Goal: Information Seeking & Learning: Learn about a topic

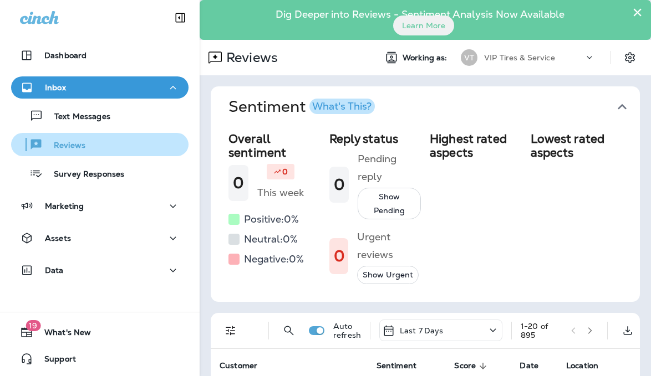
click at [79, 140] on div "Reviews" at bounding box center [51, 144] width 70 height 17
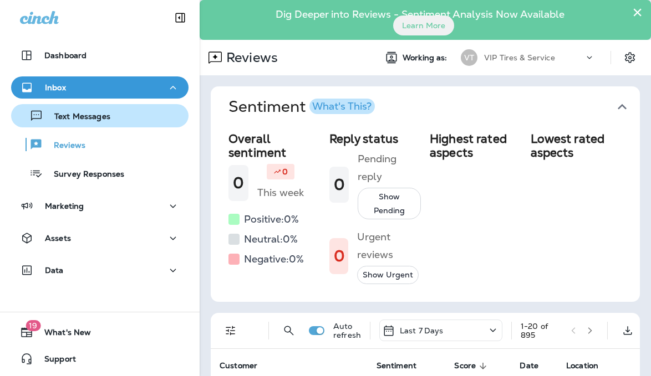
click at [83, 118] on p "Text Messages" at bounding box center [76, 117] width 67 height 11
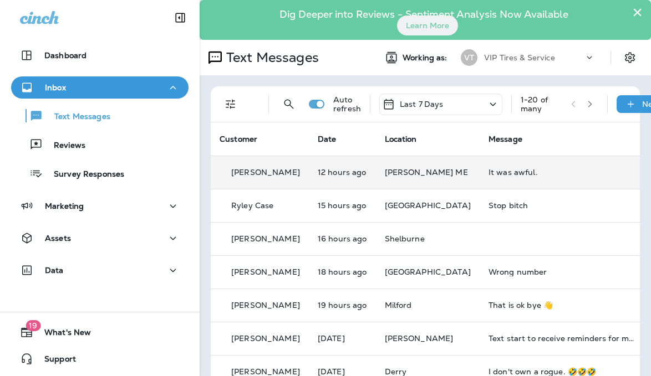
click at [488, 172] on div "It was awful." at bounding box center [562, 172] width 149 height 9
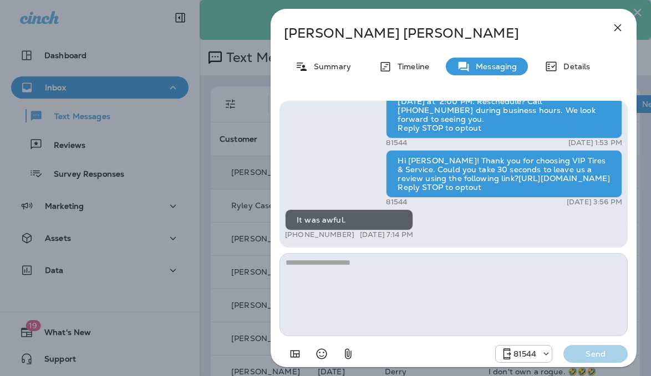
click at [613, 30] on icon "button" at bounding box center [617, 27] width 13 height 13
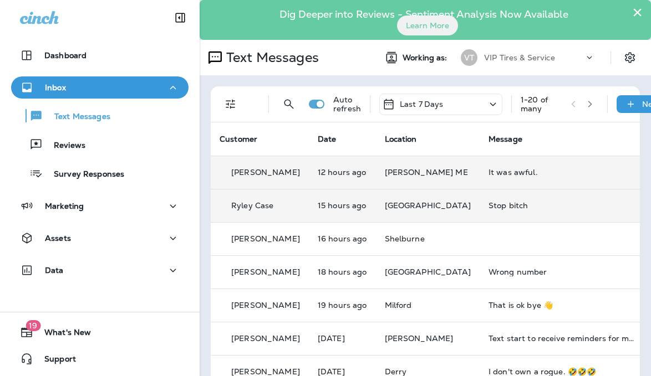
click at [488, 202] on div "Stop bitch" at bounding box center [562, 205] width 149 height 9
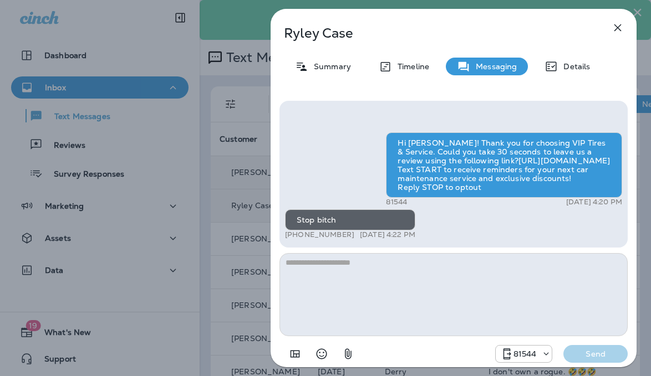
click at [611, 28] on icon "button" at bounding box center [617, 27] width 13 height 13
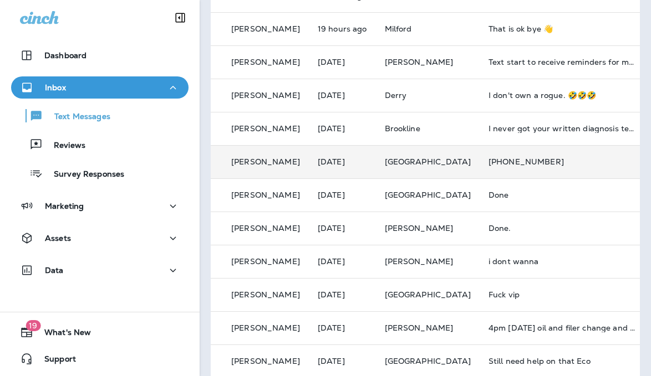
scroll to position [277, 0]
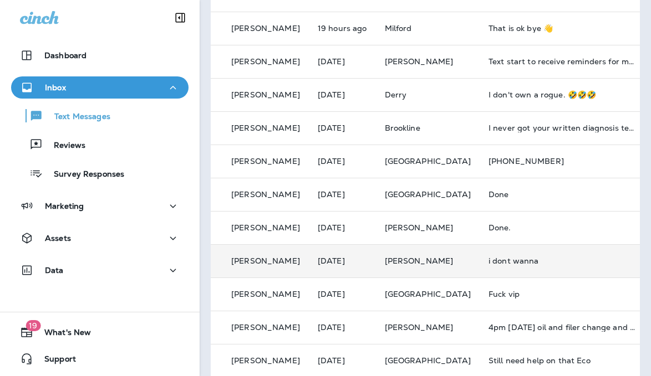
click at [489, 266] on td "i dont wanna" at bounding box center [562, 260] width 166 height 33
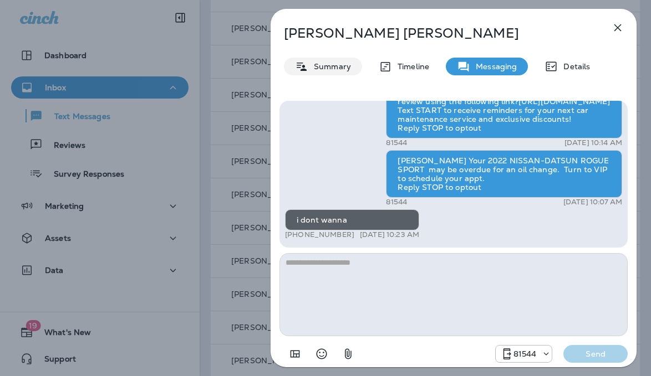
click at [321, 72] on div "Summary" at bounding box center [323, 67] width 78 height 18
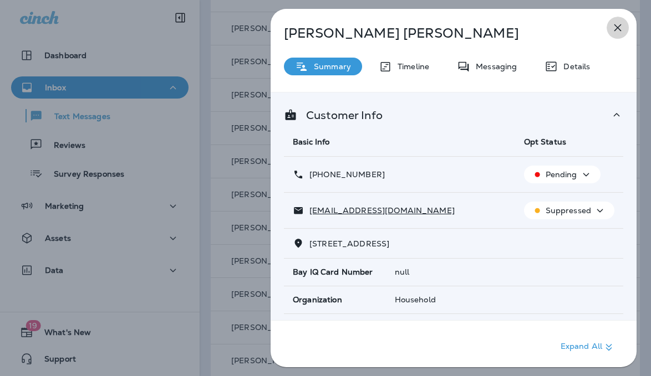
click at [612, 30] on icon "button" at bounding box center [617, 27] width 13 height 13
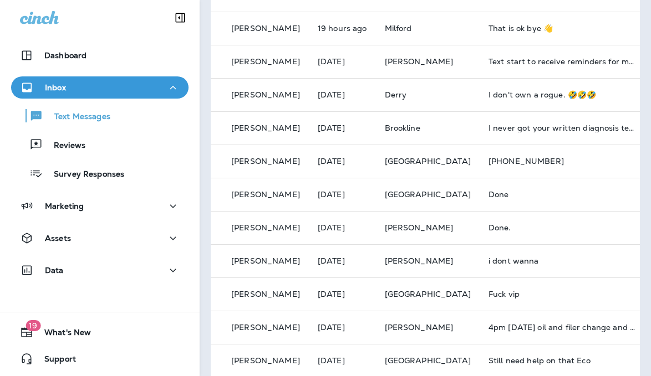
click at [488, 295] on div "Fuck vip" at bounding box center [562, 294] width 149 height 9
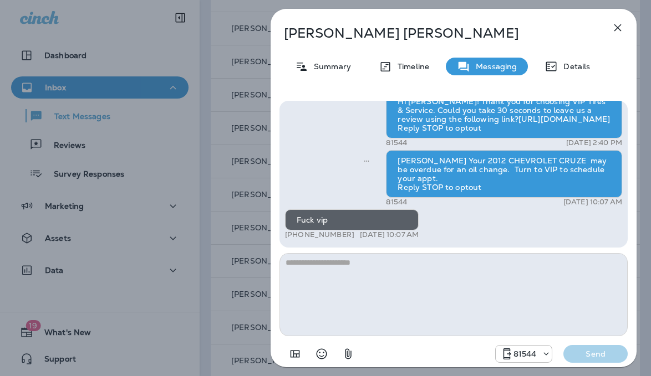
click at [617, 25] on icon "button" at bounding box center [617, 27] width 13 height 13
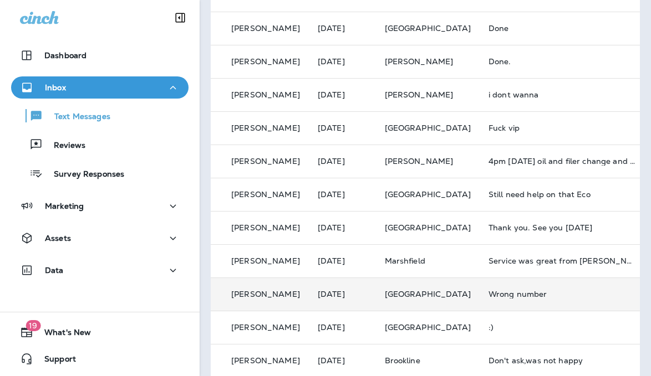
scroll to position [473, 0]
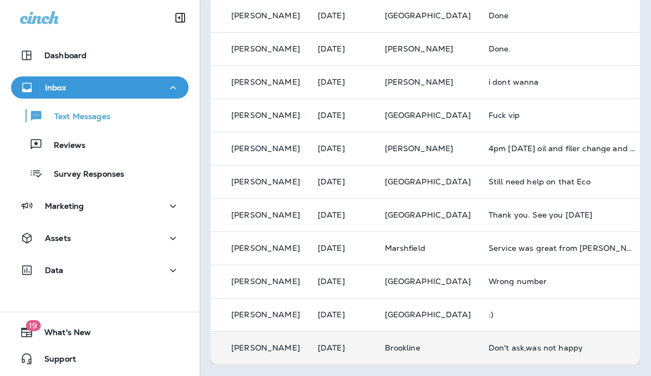
click at [492, 340] on td "Don't ask,was not happy" at bounding box center [562, 347] width 166 height 33
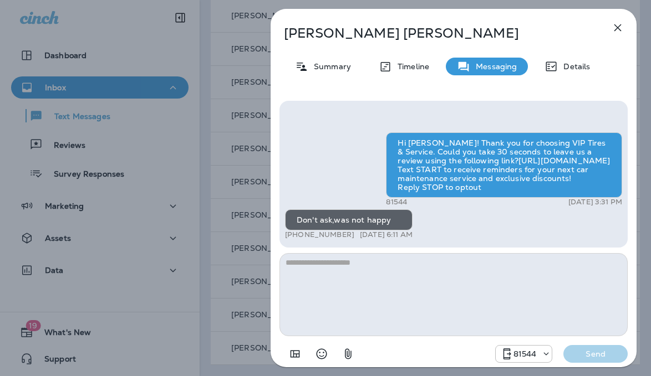
click at [616, 28] on icon "button" at bounding box center [617, 27] width 13 height 13
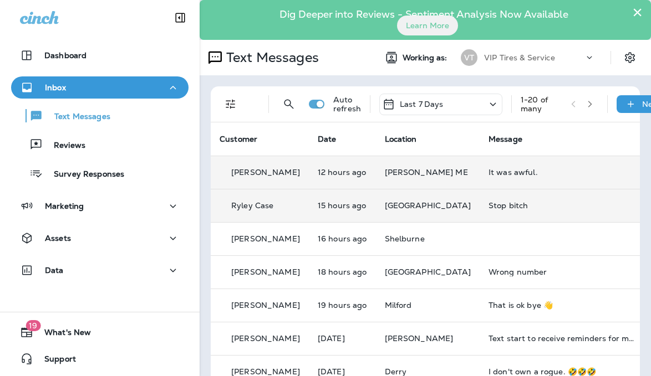
click at [590, 108] on icon "button" at bounding box center [590, 104] width 8 height 8
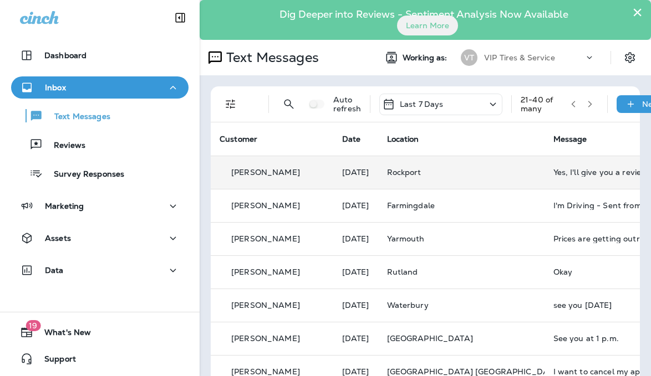
click at [563, 161] on td "Yes, I'll give you a review. I had a horrible experience. I just put $3000 into…" at bounding box center [627, 172] width 166 height 33
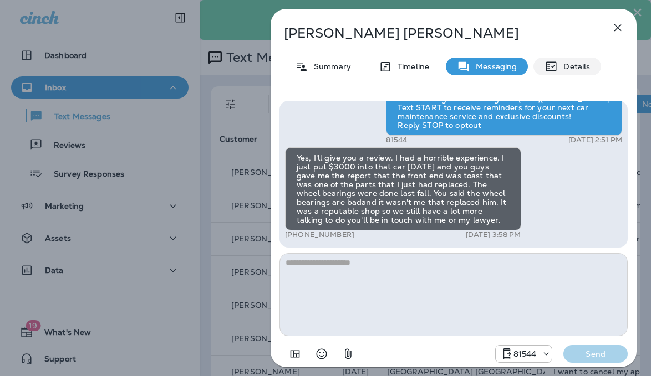
click at [569, 62] on p "Details" at bounding box center [574, 66] width 32 height 9
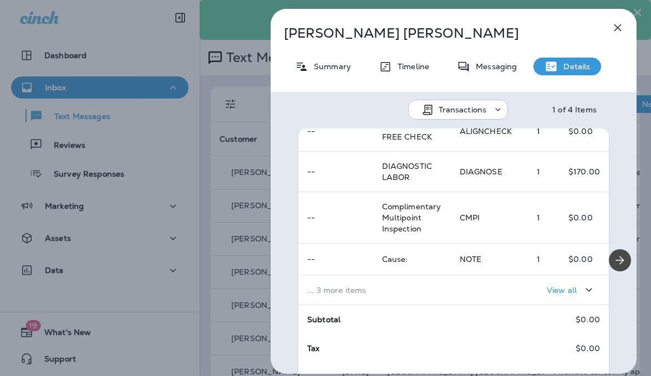
scroll to position [18, 0]
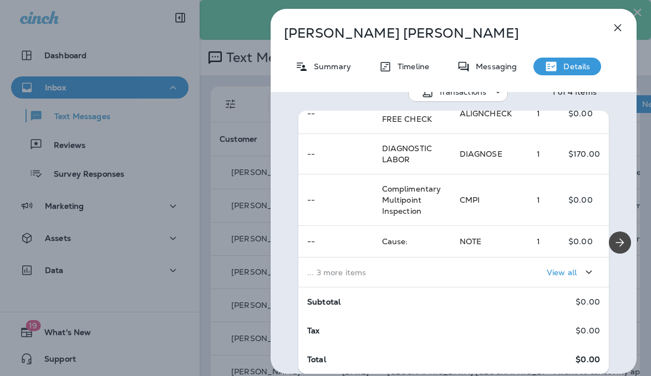
click at [558, 278] on div "View all" at bounding box center [571, 273] width 49 height 14
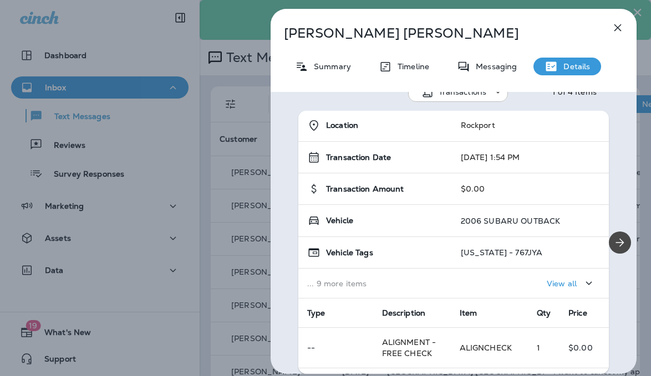
scroll to position [0, 0]
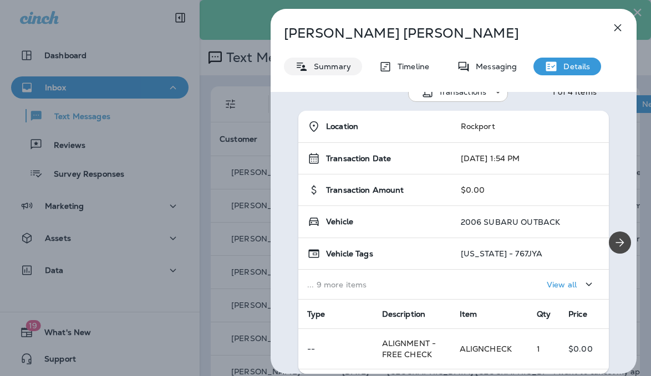
click at [323, 74] on div "Summary" at bounding box center [323, 67] width 78 height 18
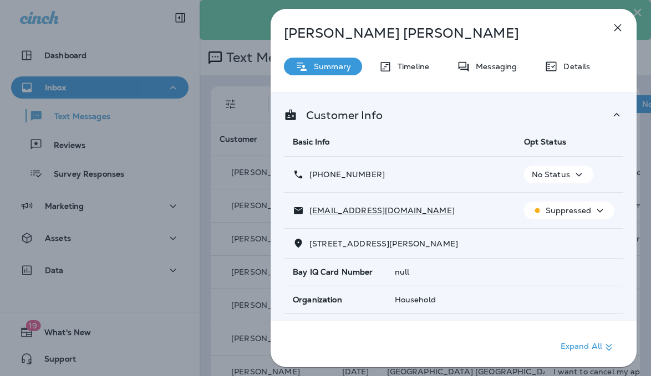
click at [617, 27] on icon "button" at bounding box center [617, 27] width 7 height 7
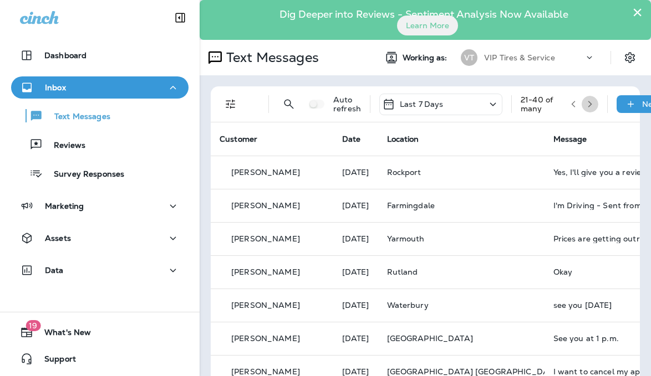
click at [586, 104] on icon "button" at bounding box center [590, 104] width 8 height 8
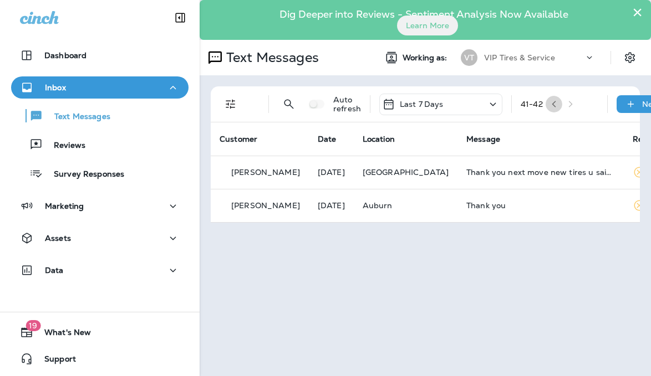
click at [558, 106] on icon "button" at bounding box center [554, 104] width 8 height 8
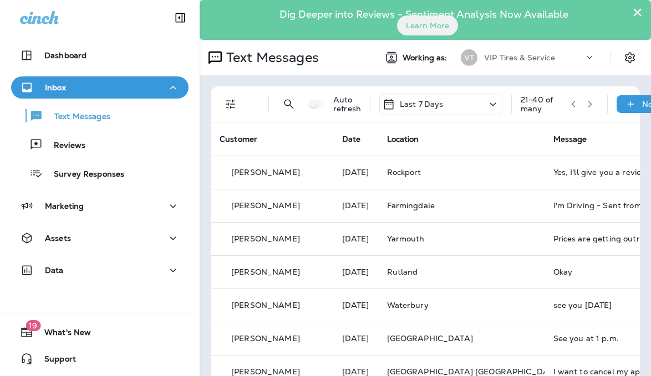
click at [558, 106] on div "21 - 40 of many" at bounding box center [541, 104] width 42 height 18
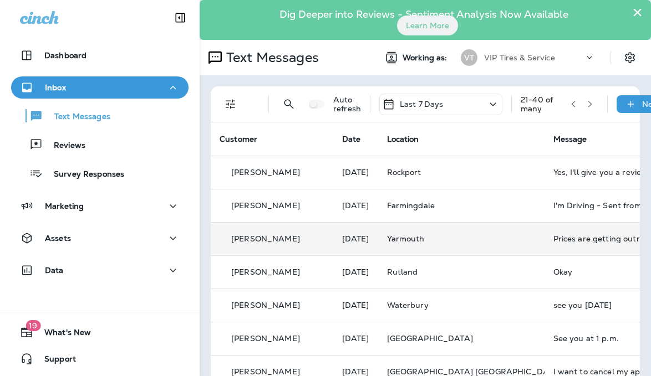
click at [553, 241] on div "Prices are getting outrageous, you throw crazy high estimates" at bounding box center [627, 238] width 149 height 9
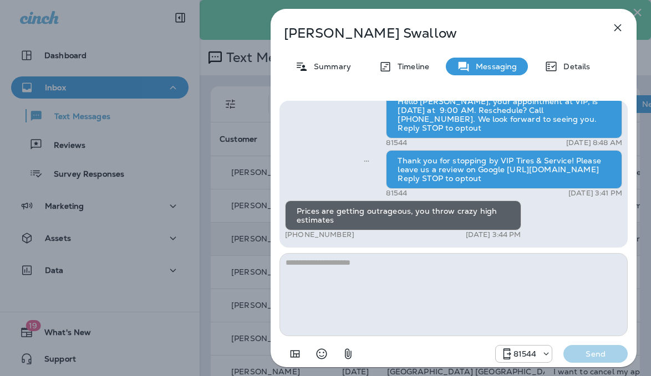
scroll to position [-178, 0]
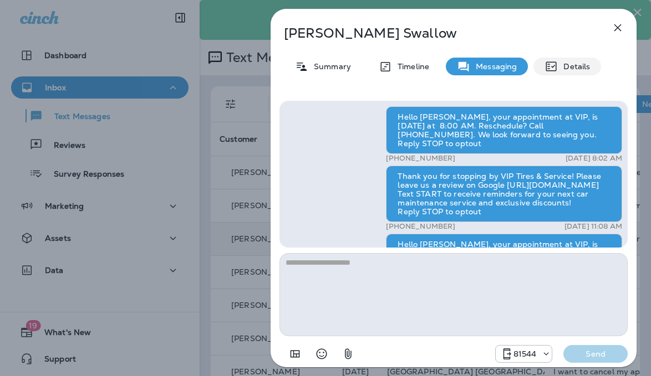
click at [575, 67] on p "Details" at bounding box center [574, 66] width 32 height 9
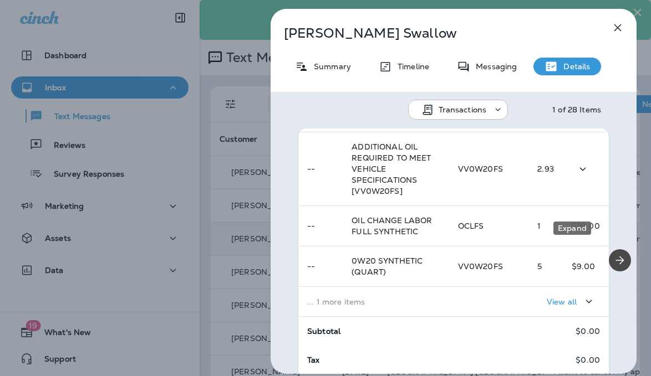
scroll to position [400, 0]
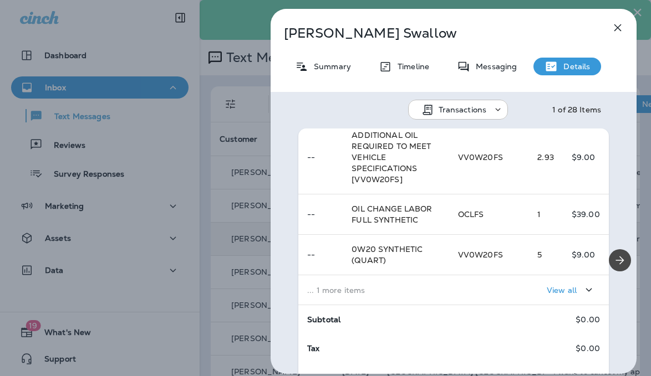
click at [547, 296] on div "View all" at bounding box center [571, 290] width 49 height 14
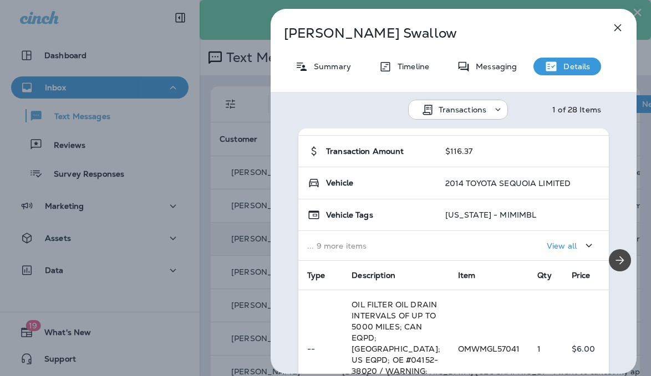
scroll to position [0, 0]
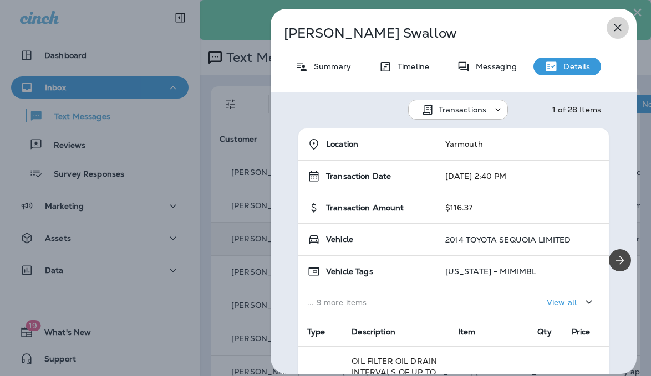
click at [611, 31] on icon "button" at bounding box center [617, 27] width 13 height 13
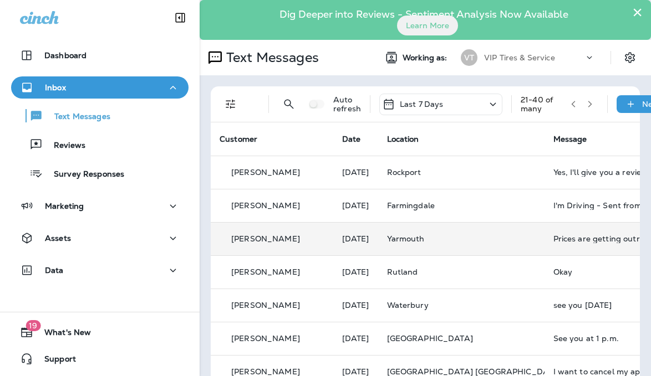
click at [571, 102] on icon "button" at bounding box center [573, 104] width 8 height 8
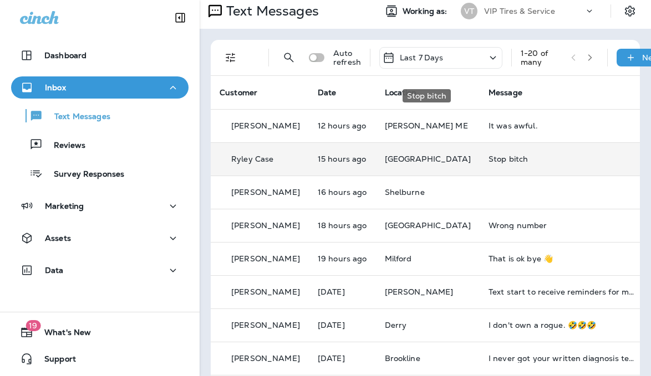
scroll to position [111, 0]
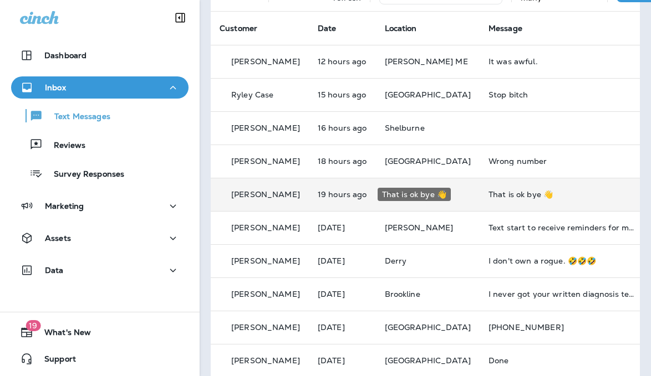
click at [545, 197] on div "That is ok bye 👋" at bounding box center [562, 194] width 149 height 9
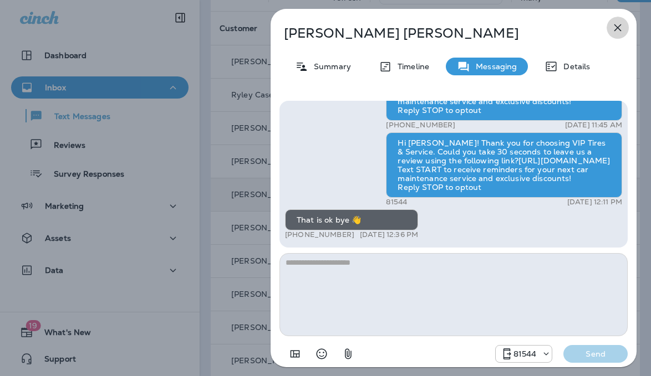
click at [614, 25] on icon "button" at bounding box center [617, 27] width 13 height 13
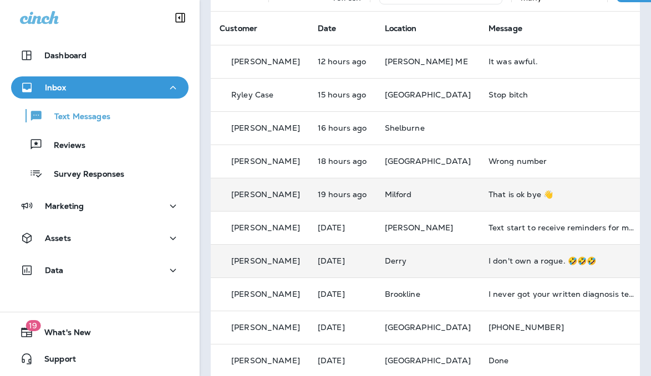
click at [527, 263] on div "I don't own a rogue. 🤣🤣🤣" at bounding box center [562, 261] width 149 height 9
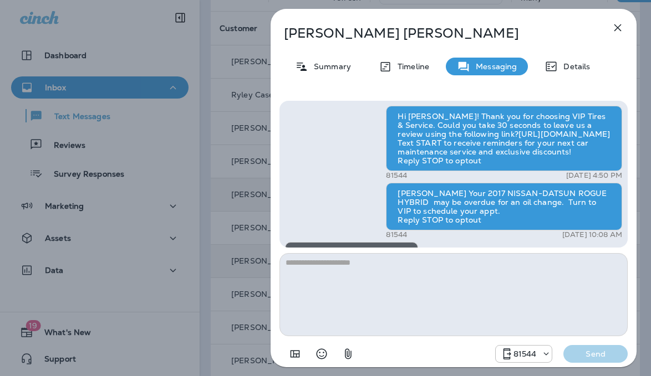
scroll to position [-51, 0]
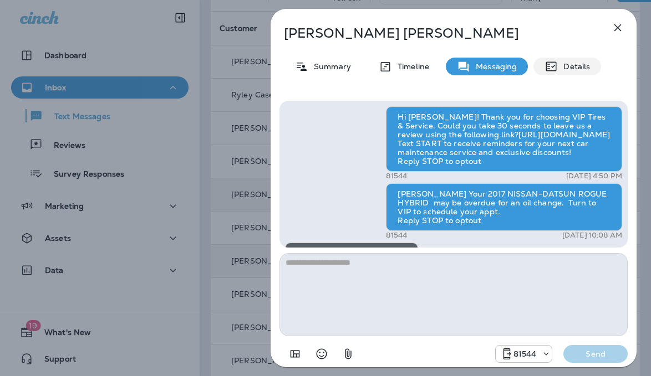
click at [574, 68] on p "Details" at bounding box center [574, 66] width 32 height 9
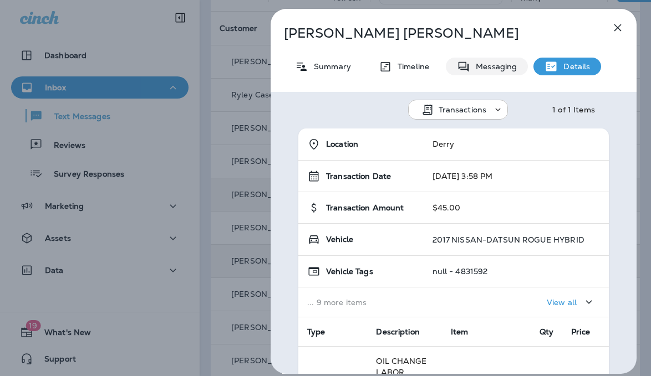
click at [504, 73] on div "Messaging" at bounding box center [487, 67] width 82 height 18
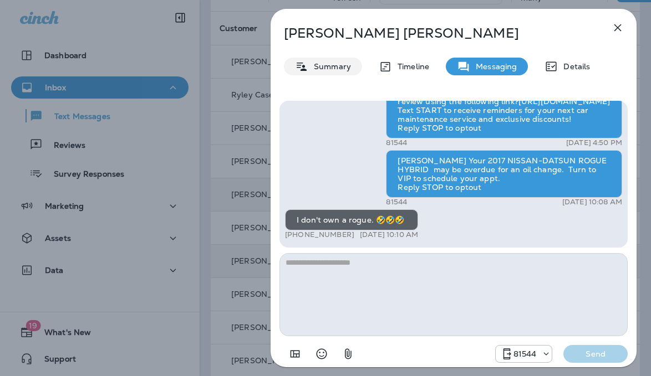
click at [331, 71] on p "Summary" at bounding box center [329, 66] width 43 height 9
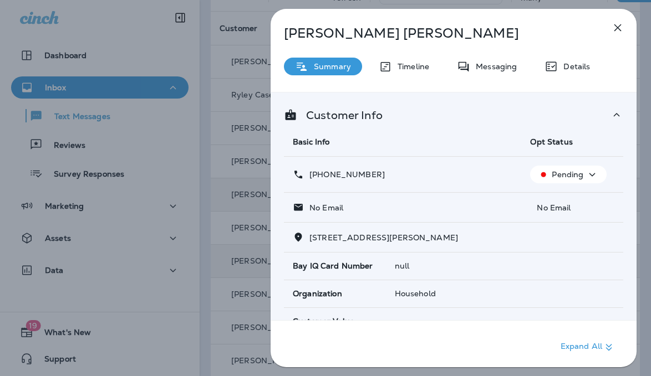
click at [619, 27] on icon "button" at bounding box center [617, 27] width 13 height 13
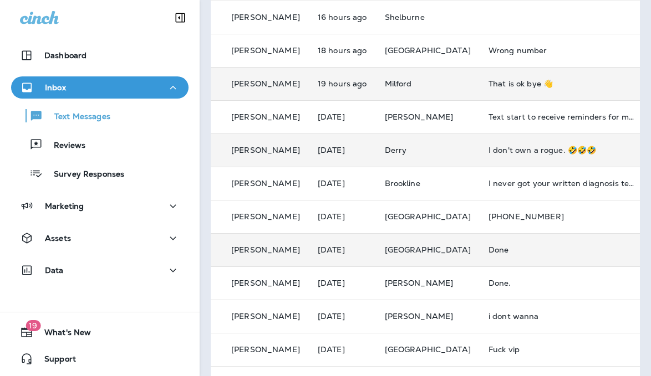
scroll to position [277, 0]
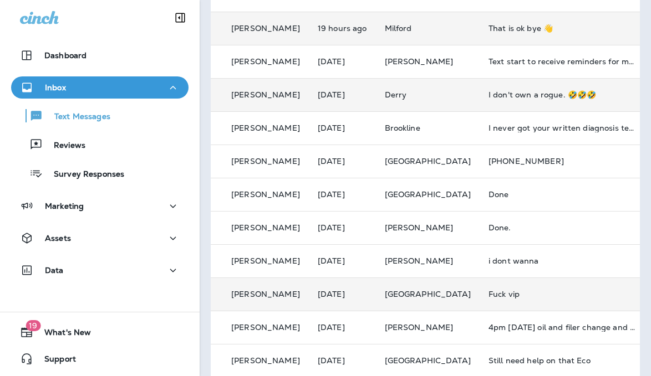
click at [514, 288] on td "Fuck vip" at bounding box center [562, 294] width 166 height 33
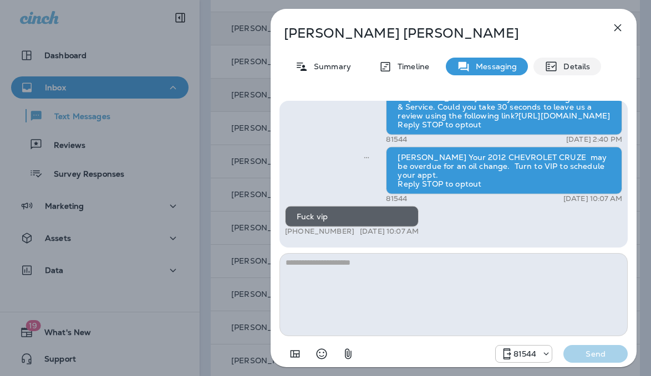
click at [571, 62] on p "Details" at bounding box center [574, 66] width 32 height 9
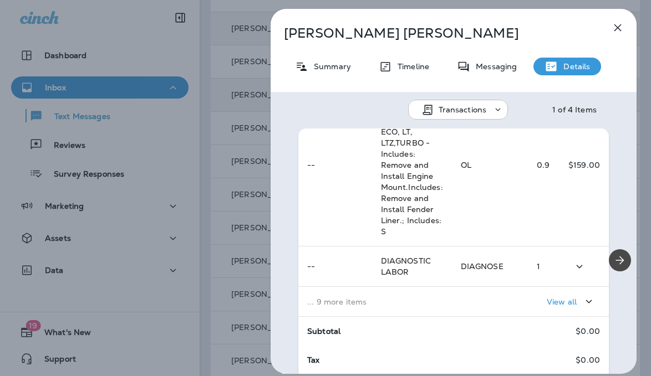
scroll to position [366, 0]
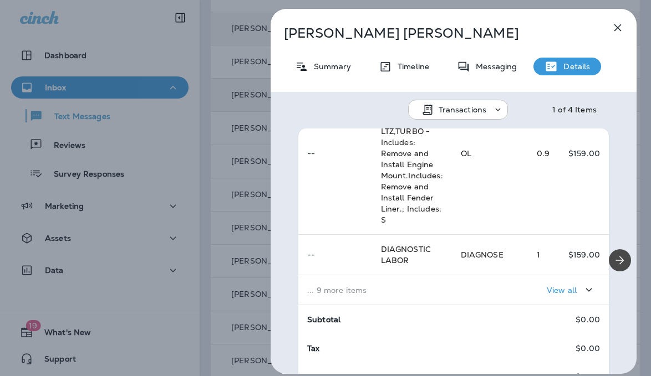
click at [623, 30] on icon "button" at bounding box center [617, 27] width 13 height 13
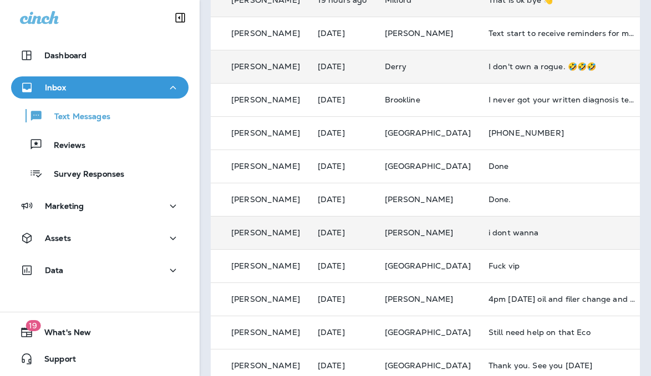
scroll to position [333, 0]
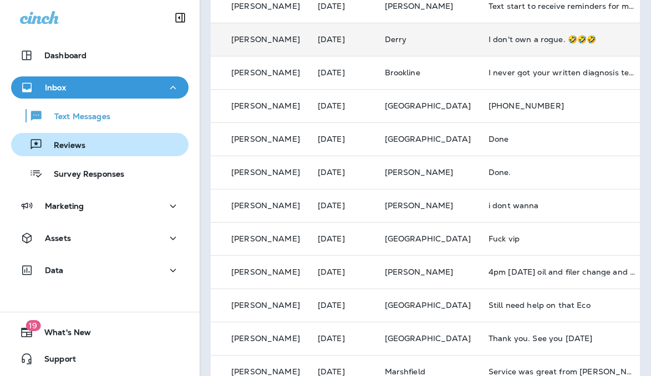
click at [96, 154] on button "Reviews" at bounding box center [99, 144] width 177 height 23
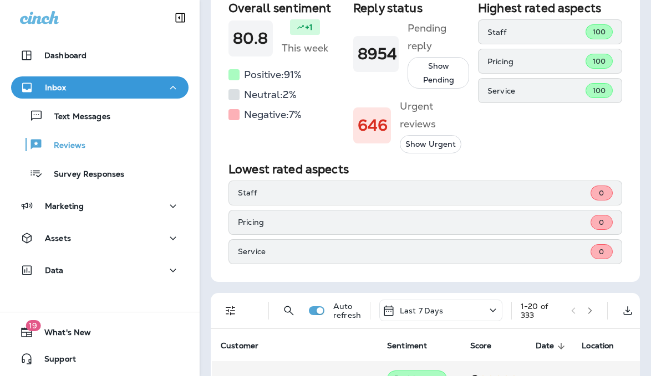
scroll to position [277, 0]
